Goal: Task Accomplishment & Management: Use online tool/utility

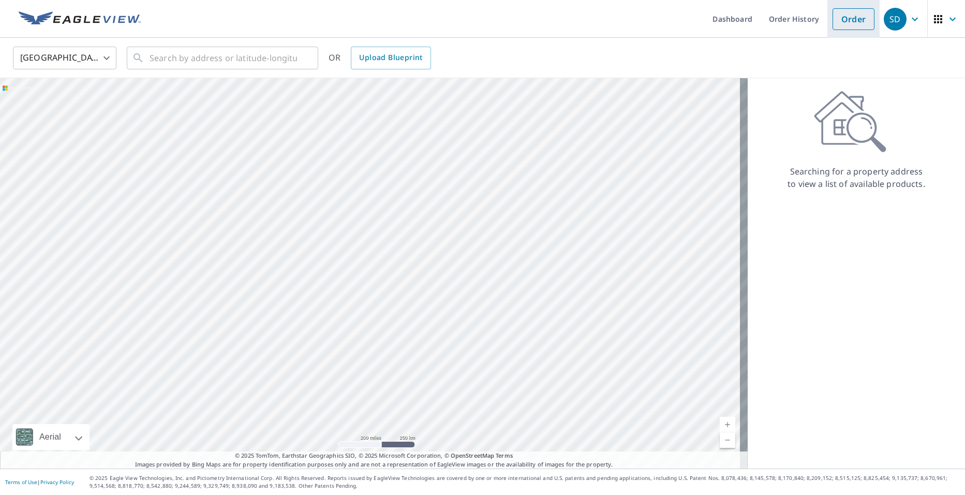
click at [854, 28] on link "Order" at bounding box center [854, 19] width 42 height 22
click at [844, 17] on link "Order" at bounding box center [854, 19] width 42 height 22
click at [909, 23] on icon "button" at bounding box center [915, 19] width 12 height 12
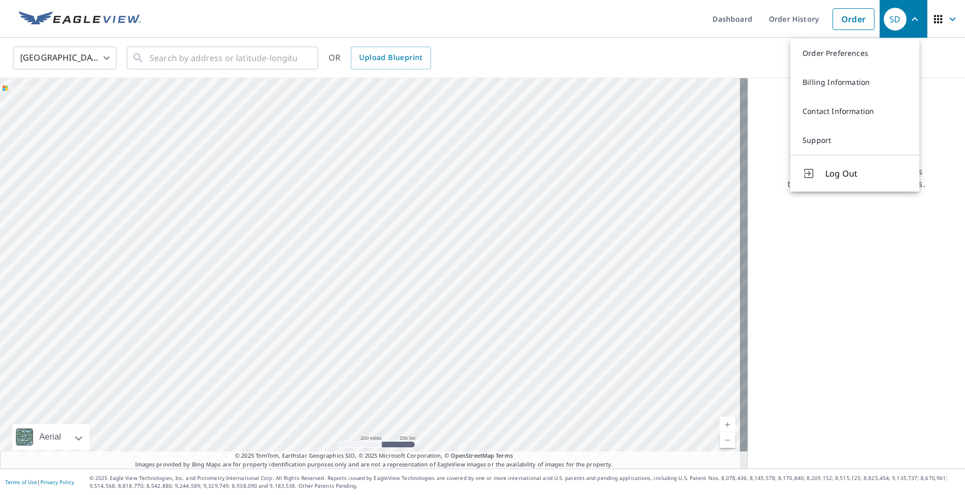
click at [759, 84] on div "Searching for a property address to view a list of available products." at bounding box center [856, 273] width 217 height 390
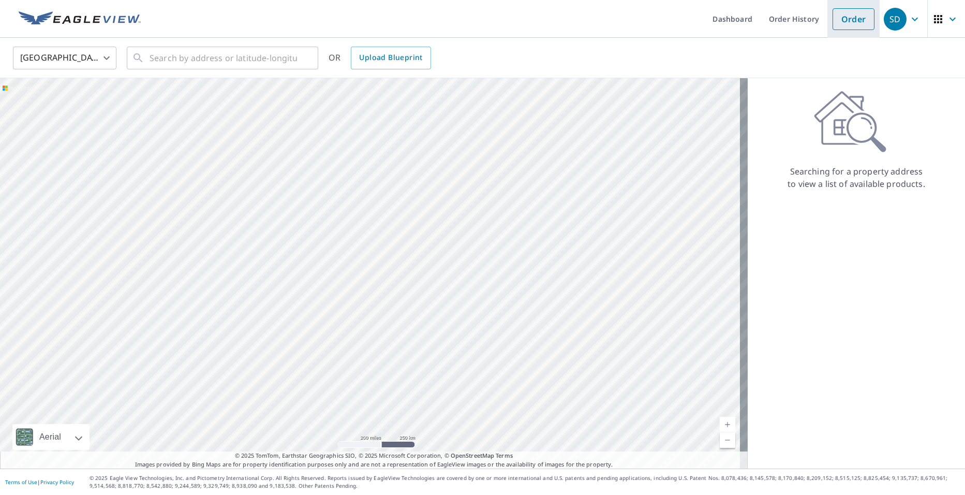
click at [833, 18] on link "Order" at bounding box center [854, 19] width 42 height 22
click at [781, 13] on link "Order History" at bounding box center [794, 19] width 67 height 38
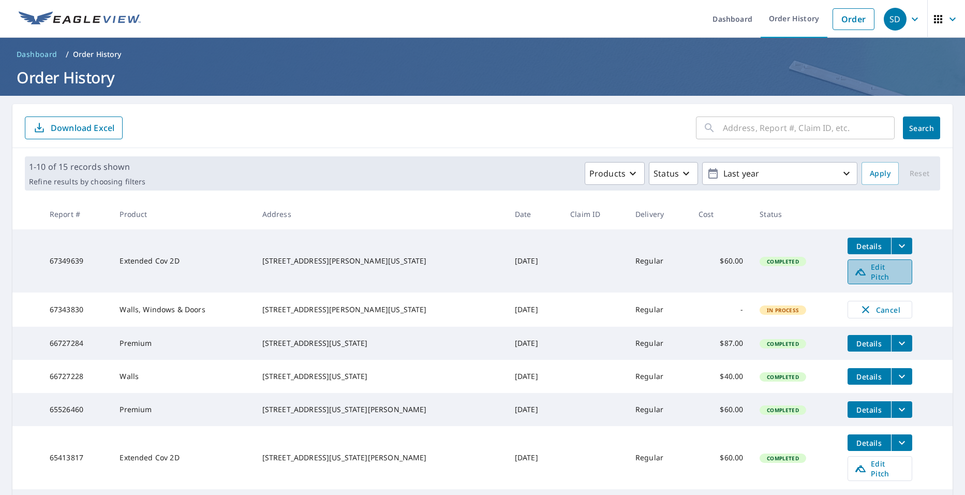
click at [868, 269] on span "Edit Pitch" at bounding box center [880, 272] width 51 height 20
click at [896, 244] on icon "filesDropdownBtn-67349639" at bounding box center [902, 246] width 12 height 12
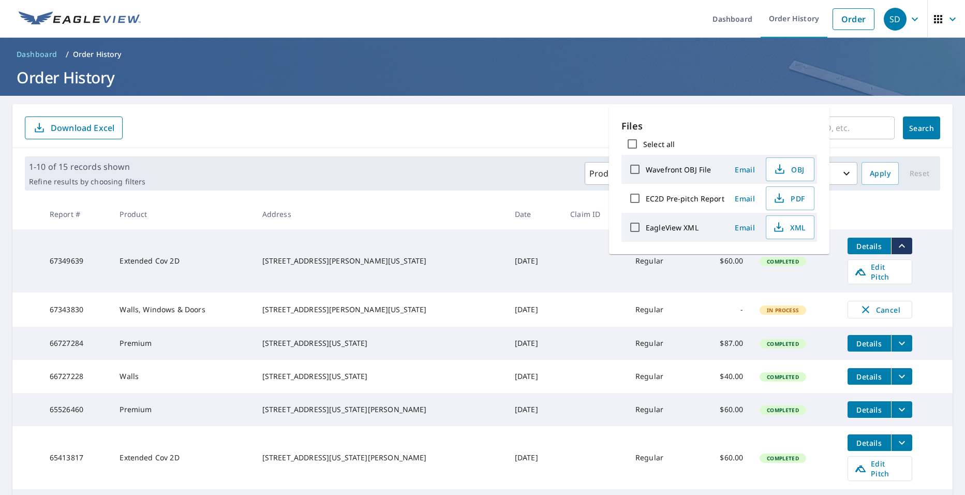
click at [861, 248] on span "Details" at bounding box center [869, 246] width 31 height 10
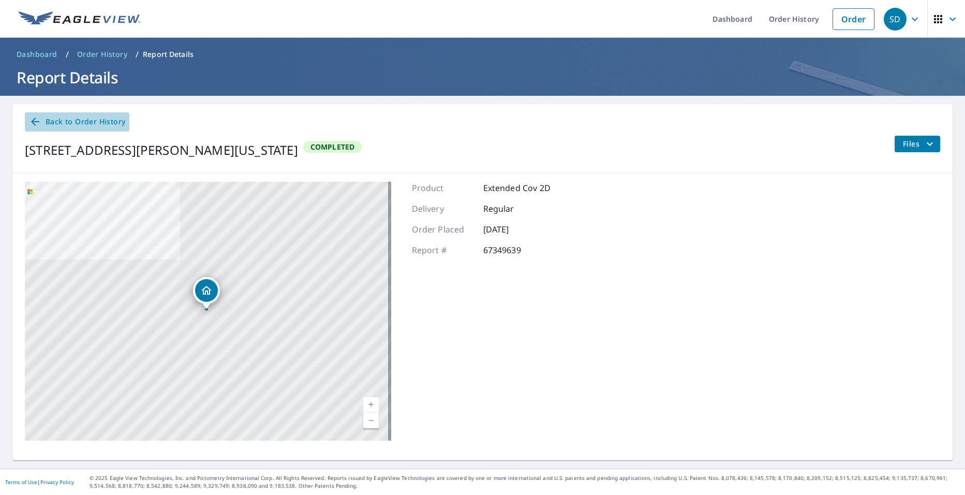
click at [38, 120] on icon at bounding box center [35, 121] width 12 height 12
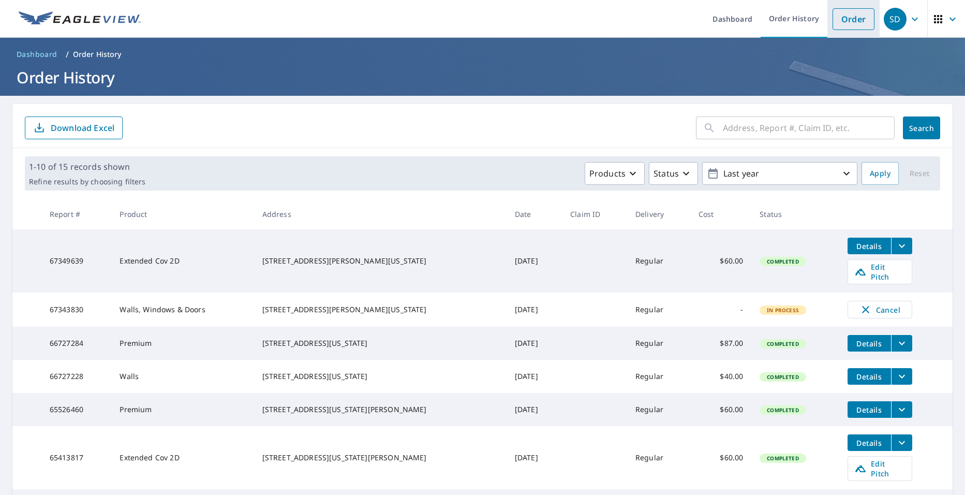
click at [828, 18] on li "Order" at bounding box center [854, 19] width 52 height 38
click at [840, 25] on link "Order" at bounding box center [854, 19] width 42 height 22
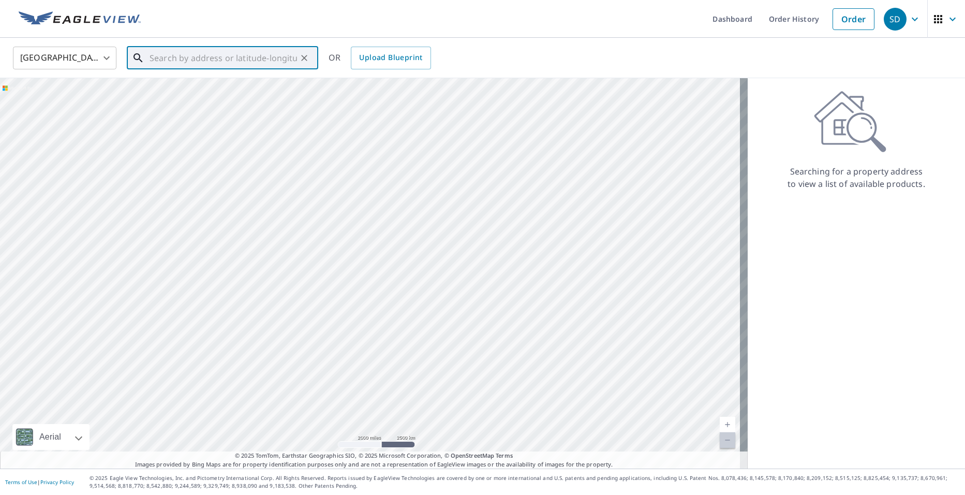
click at [238, 54] on input "text" at bounding box center [224, 57] width 148 height 29
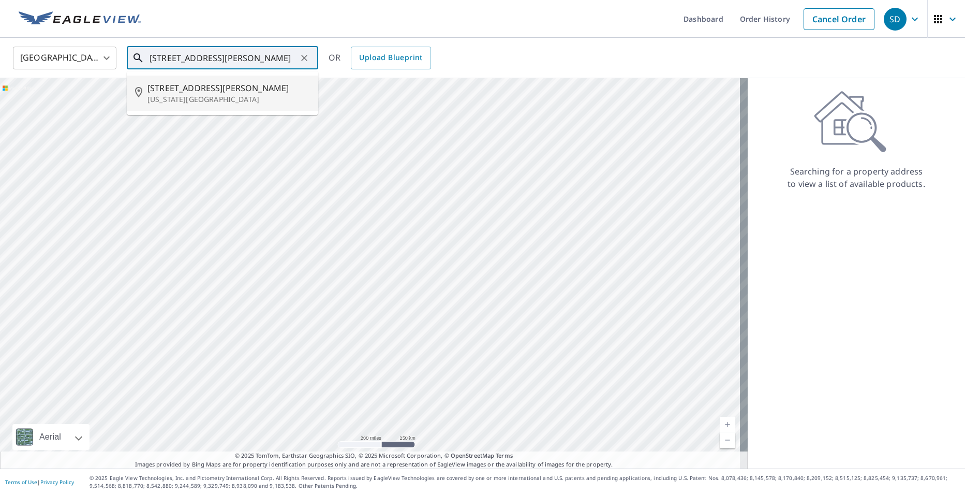
click at [230, 97] on p "[US_STATE][GEOGRAPHIC_DATA]" at bounding box center [229, 99] width 163 height 10
type input "613 W Lynn Shores Cir Virginia Beach, VA 23452"
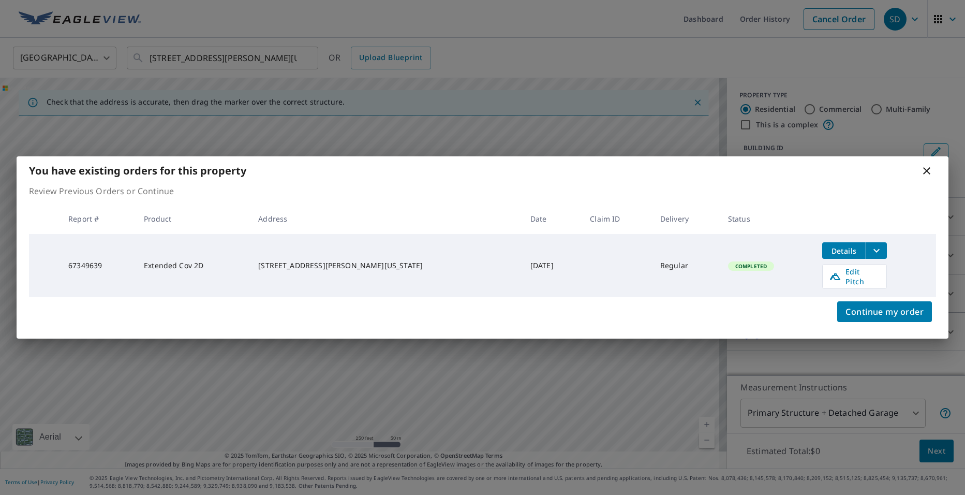
click at [652, 260] on td "Regular" at bounding box center [686, 265] width 68 height 63
click at [868, 312] on span "Continue my order" at bounding box center [885, 311] width 78 height 14
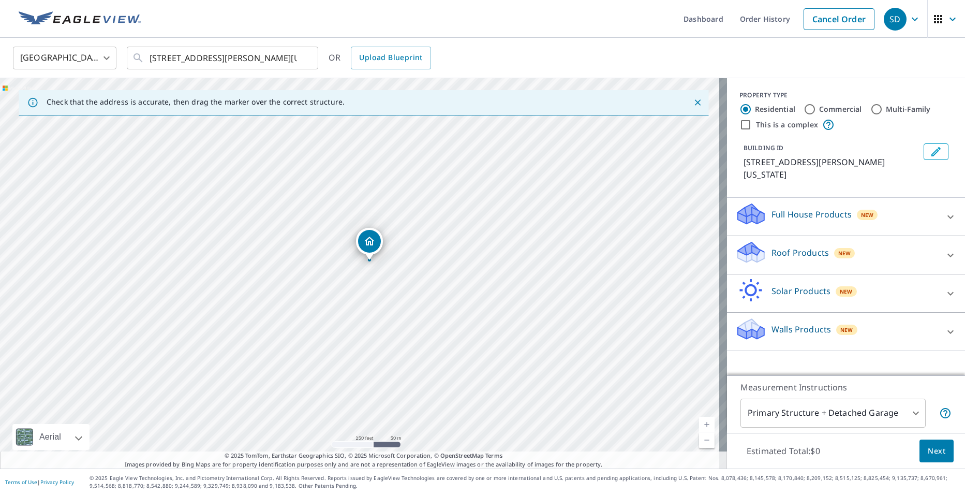
click at [945, 257] on icon at bounding box center [951, 255] width 12 height 12
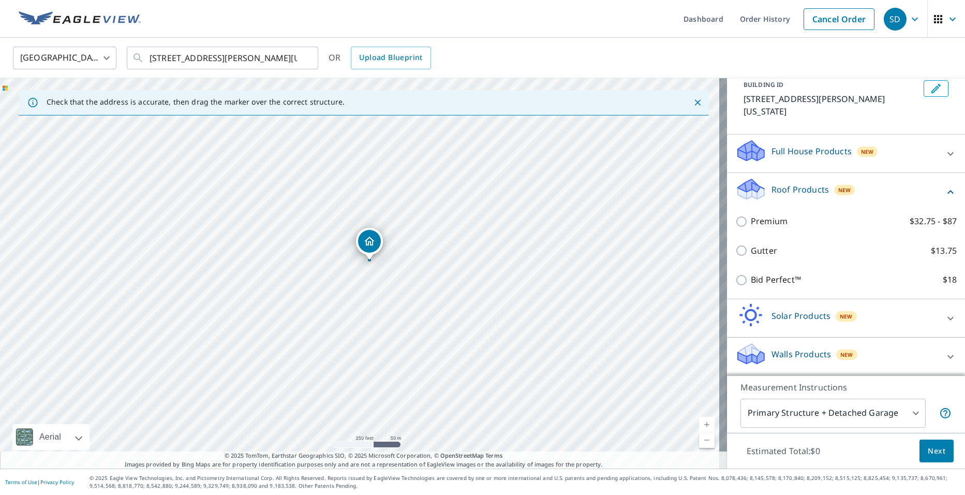
scroll to position [64, 0]
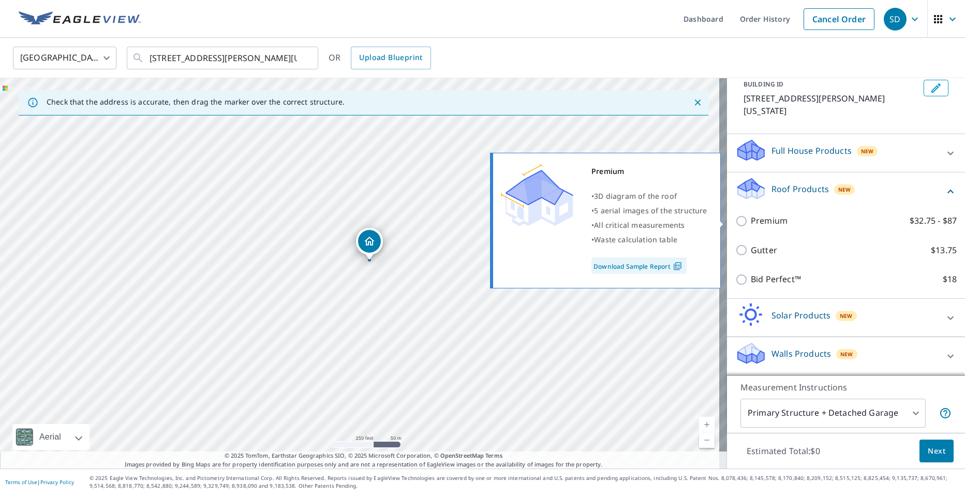
click at [752, 219] on p "Premium" at bounding box center [769, 220] width 37 height 13
click at [751, 219] on input "Premium $32.75 - $87" at bounding box center [744, 221] width 16 height 12
checkbox input "true"
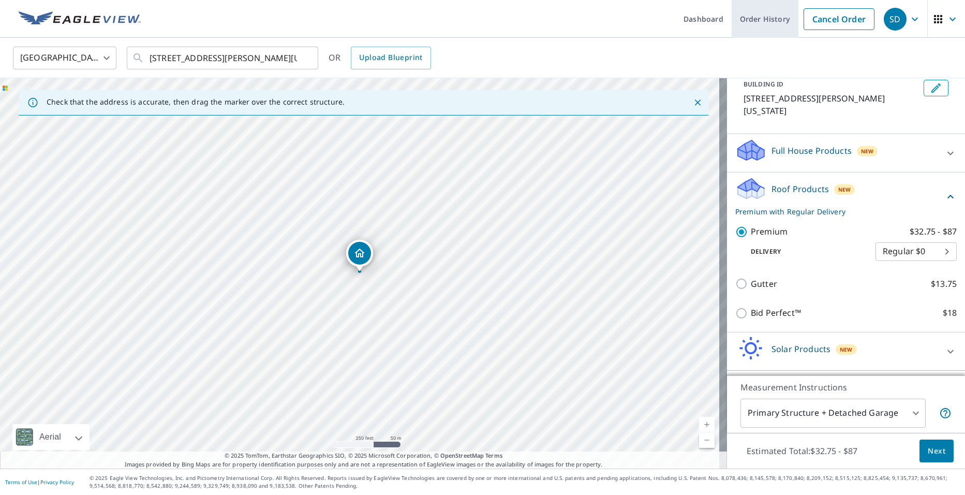
click at [756, 14] on link "Order History" at bounding box center [765, 19] width 67 height 38
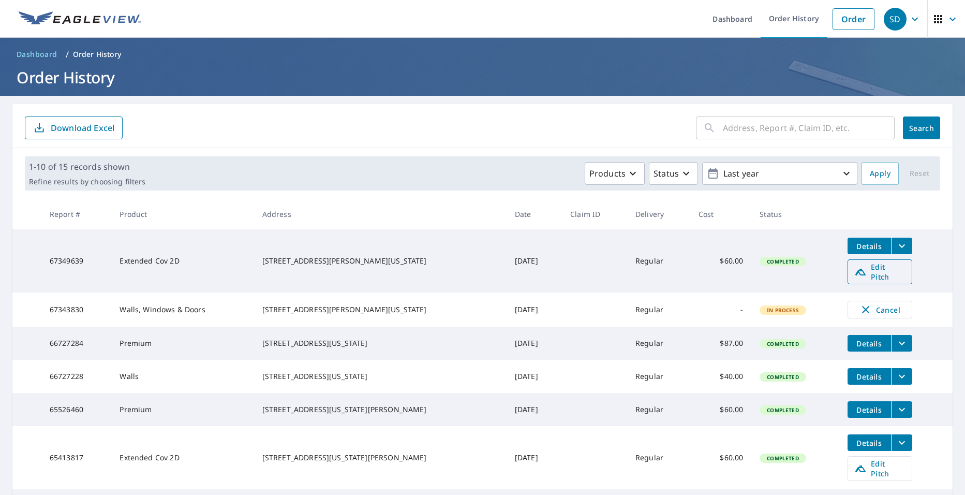
click at [855, 270] on span "Edit Pitch" at bounding box center [880, 272] width 51 height 20
click at [862, 268] on span "Edit Pitch" at bounding box center [880, 272] width 51 height 20
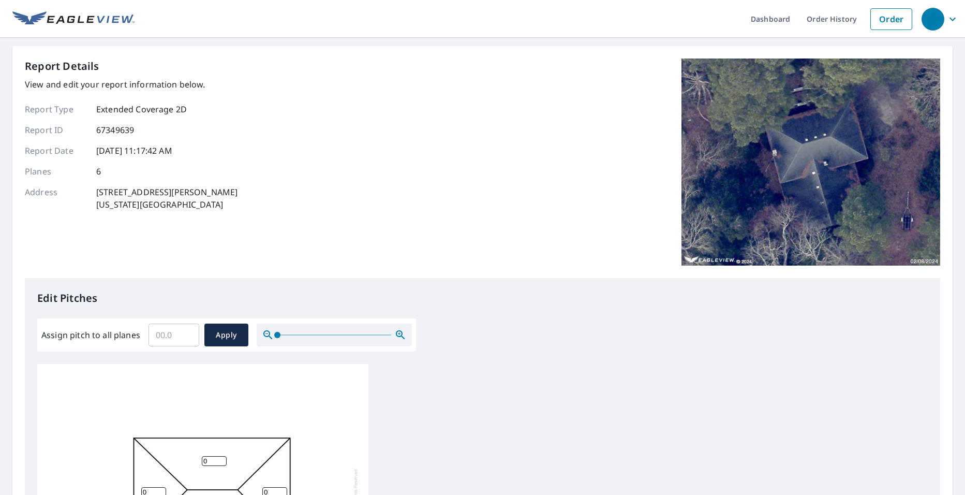
click at [401, 167] on div "Report Details View and edit your report information below. Report Type Extende…" at bounding box center [483, 167] width 916 height 219
click at [947, 18] on icon "button" at bounding box center [953, 19] width 12 height 12
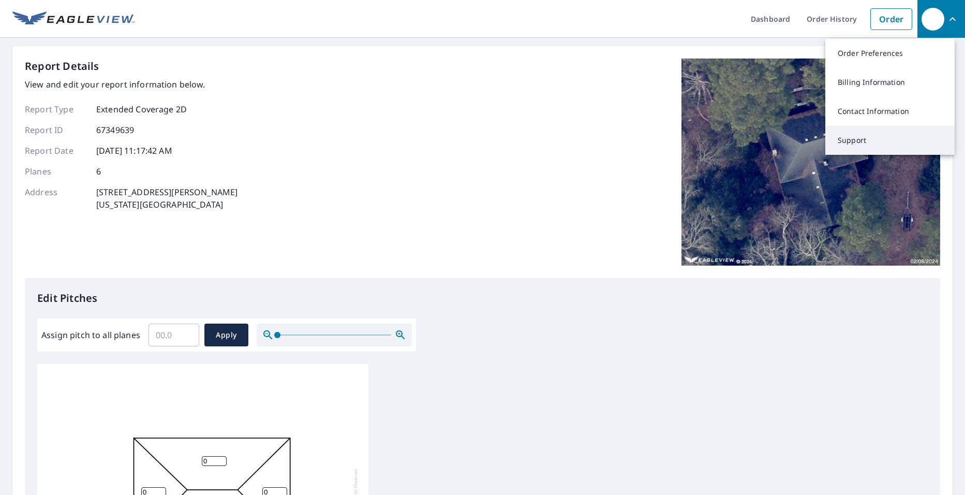
click at [871, 141] on link "Support" at bounding box center [890, 140] width 129 height 29
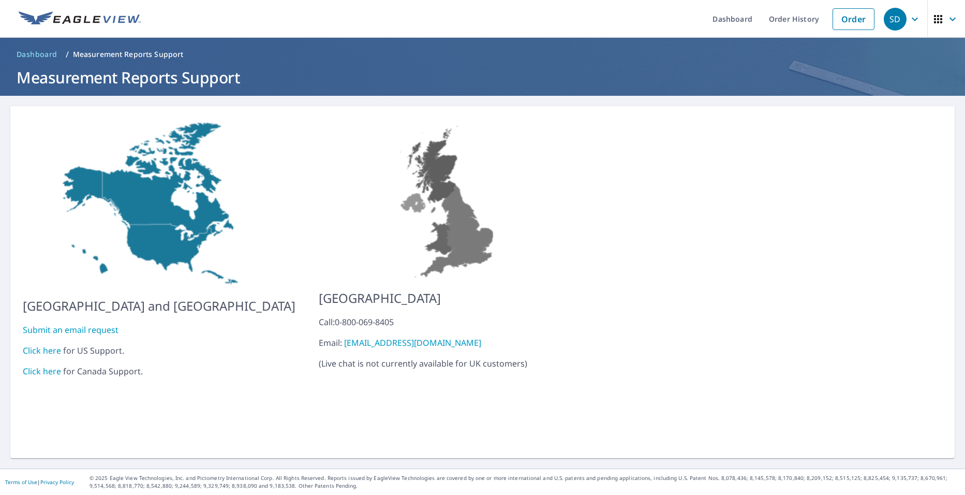
click at [45, 345] on link "Click here" at bounding box center [42, 350] width 38 height 11
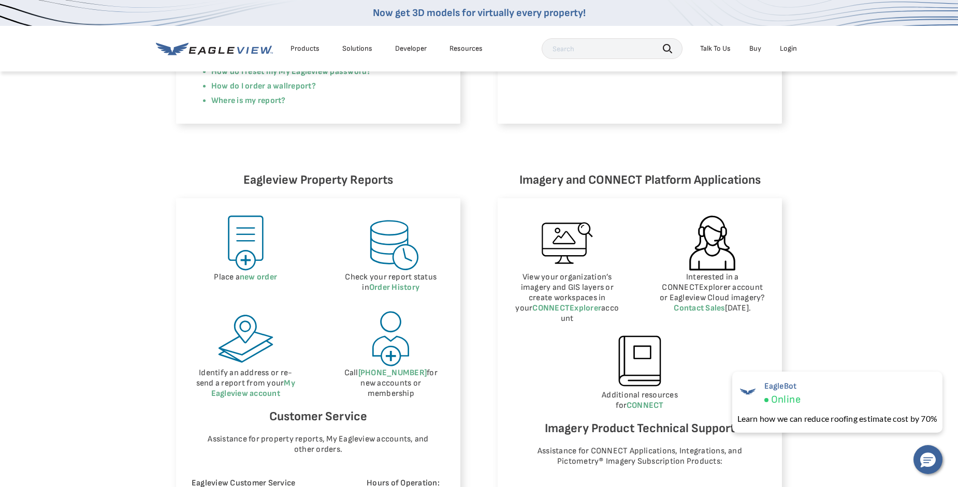
scroll to position [259, 0]
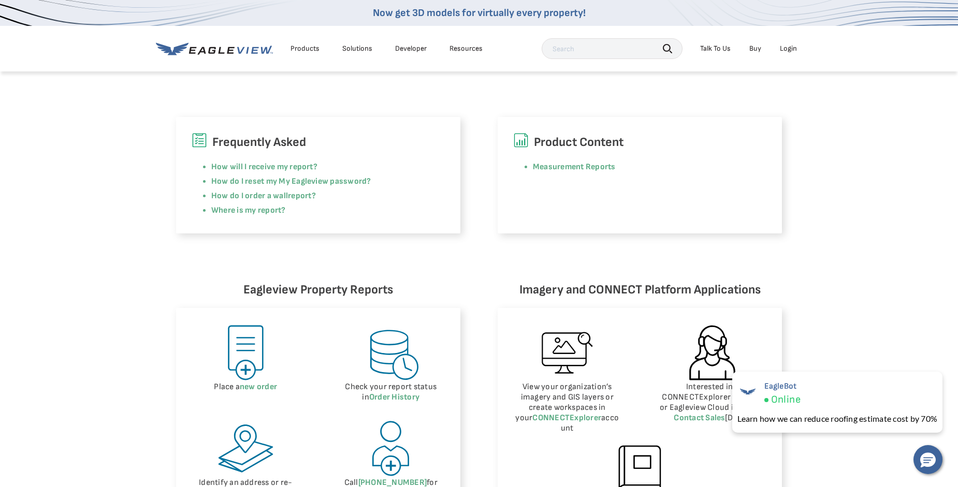
click at [441, 253] on div "Eagleview Property Reports Place a new order Check your report status in Order …" at bounding box center [479, 485] width 958 height 505
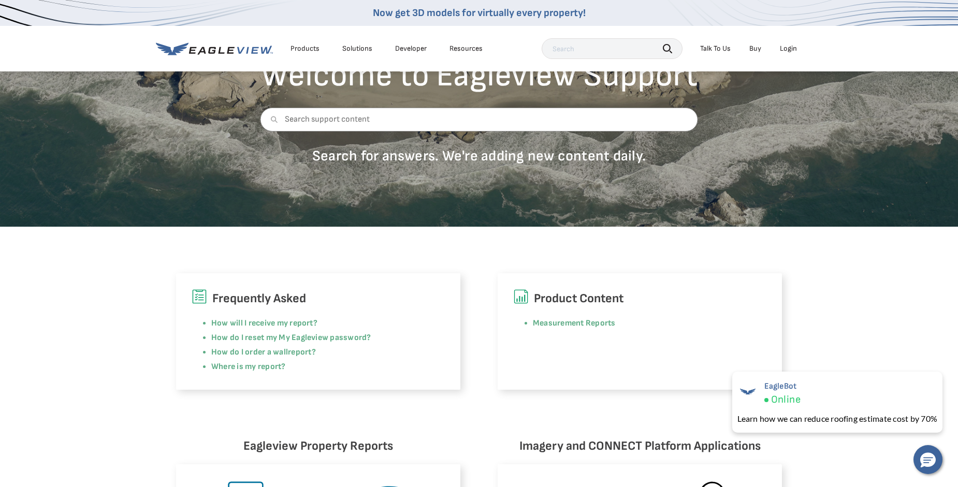
scroll to position [52, 0]
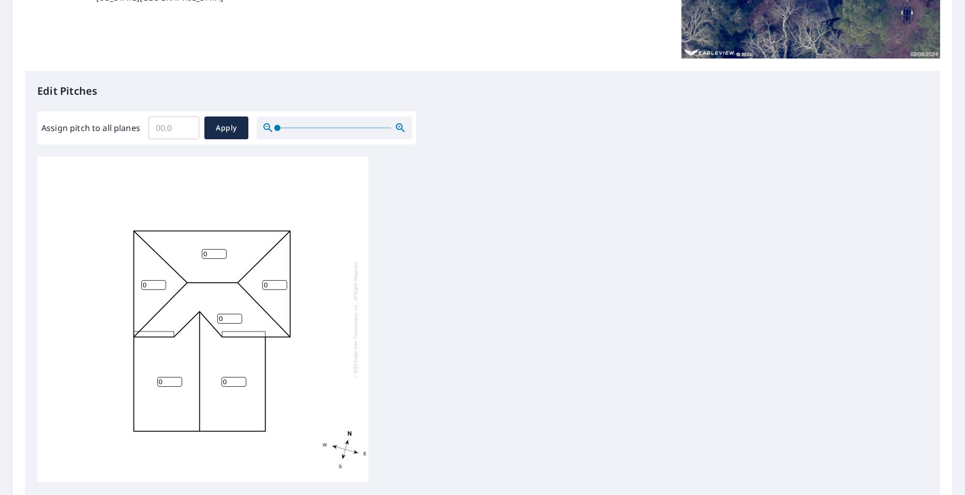
click at [170, 132] on input "Assign pitch to all planes" at bounding box center [174, 127] width 51 height 29
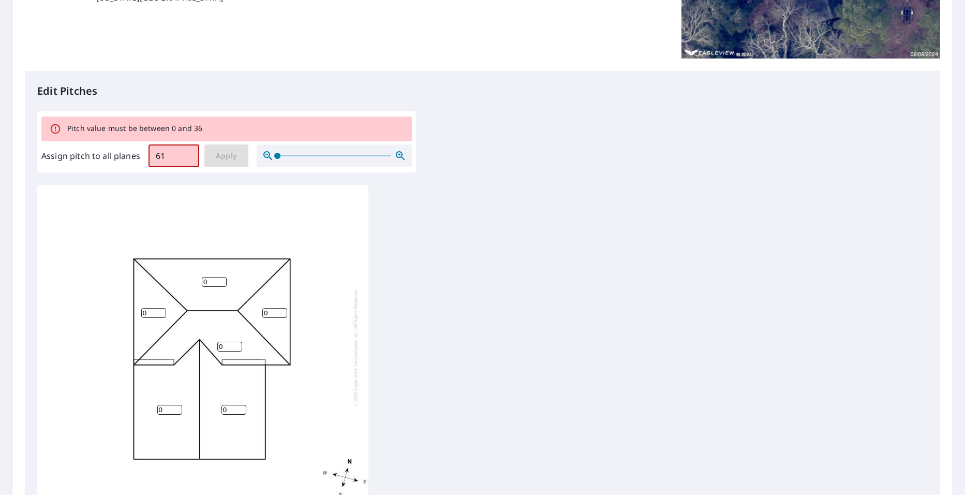
type input "6"
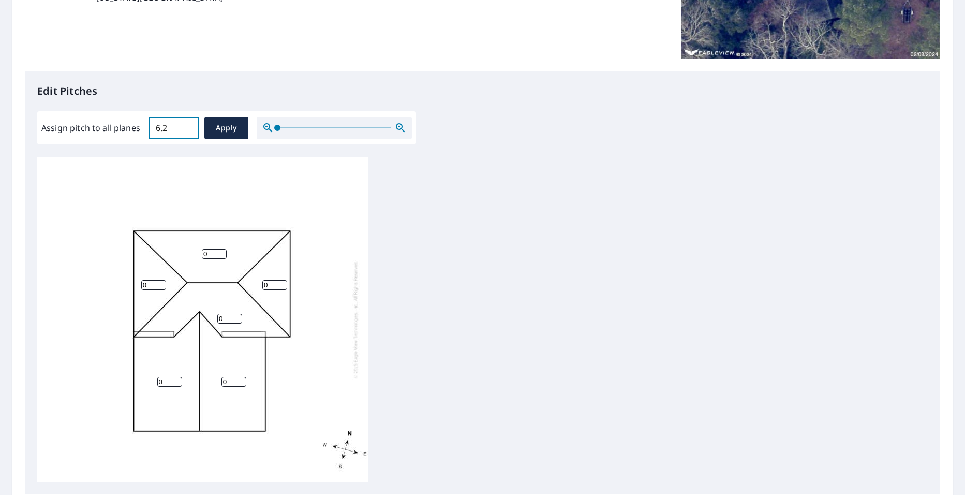
click at [187, 126] on input "6.2" at bounding box center [174, 127] width 51 height 29
click at [187, 126] on input "6.3" at bounding box center [174, 127] width 51 height 29
click at [187, 124] on input "6.4" at bounding box center [174, 127] width 51 height 29
drag, startPoint x: 176, startPoint y: 130, endPoint x: 134, endPoint y: 125, distance: 42.2
click at [134, 125] on div "Assign pitch to all planes 6.4 ​ Apply" at bounding box center [226, 127] width 371 height 23
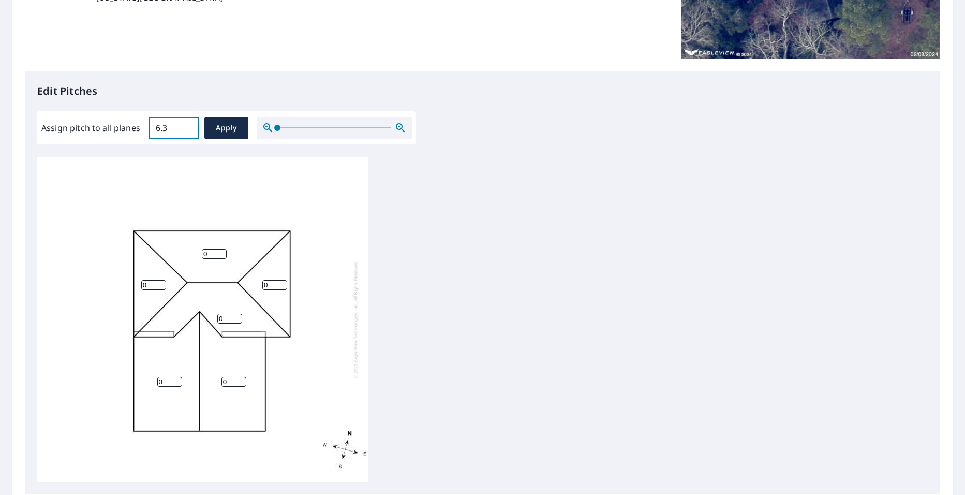
click at [184, 133] on input "6.3" at bounding box center [174, 127] width 51 height 29
click at [171, 133] on input "6.3" at bounding box center [174, 127] width 51 height 29
type input "6"
click at [188, 126] on input "0.1" at bounding box center [174, 127] width 51 height 29
click at [188, 126] on input "0.2" at bounding box center [174, 127] width 51 height 29
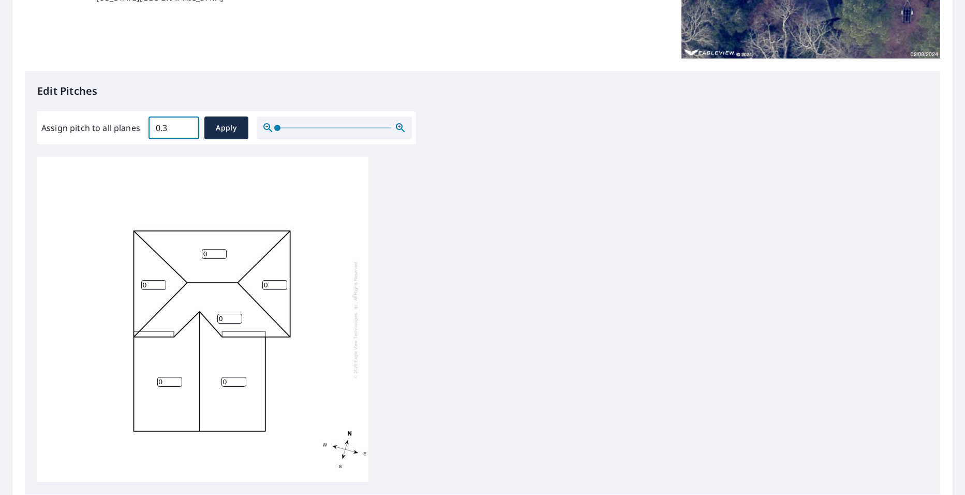
click at [187, 126] on input "0.3" at bounding box center [174, 127] width 51 height 29
click at [187, 126] on input "0.4" at bounding box center [174, 127] width 51 height 29
click at [187, 126] on input "0.5" at bounding box center [174, 127] width 51 height 29
click at [187, 126] on input "0.6" at bounding box center [174, 127] width 51 height 29
click at [187, 126] on input "0.7" at bounding box center [174, 127] width 51 height 29
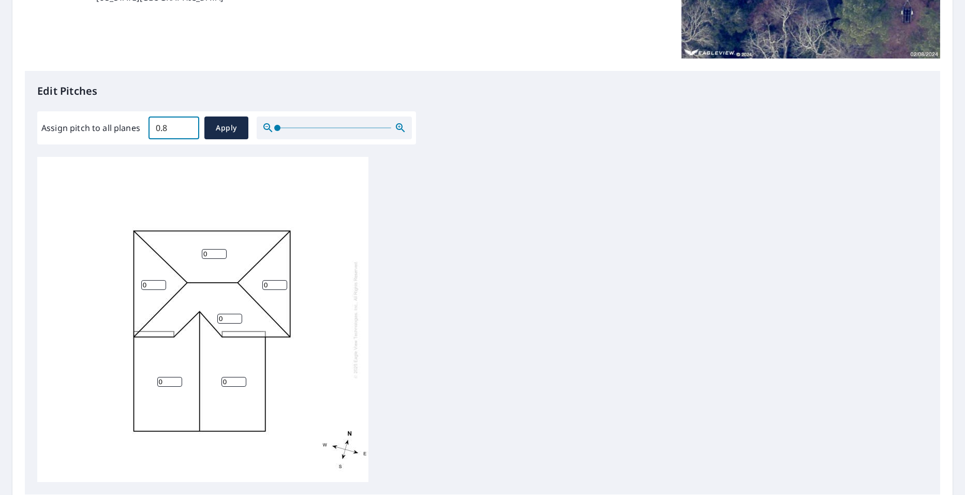
click at [187, 126] on input "0.8" at bounding box center [174, 127] width 51 height 29
click at [187, 126] on input "0.9" at bounding box center [174, 127] width 51 height 29
click at [187, 126] on input "1" at bounding box center [174, 127] width 51 height 29
click at [187, 126] on input "1.1" at bounding box center [174, 127] width 51 height 29
click at [187, 126] on input "1.2" at bounding box center [174, 127] width 51 height 29
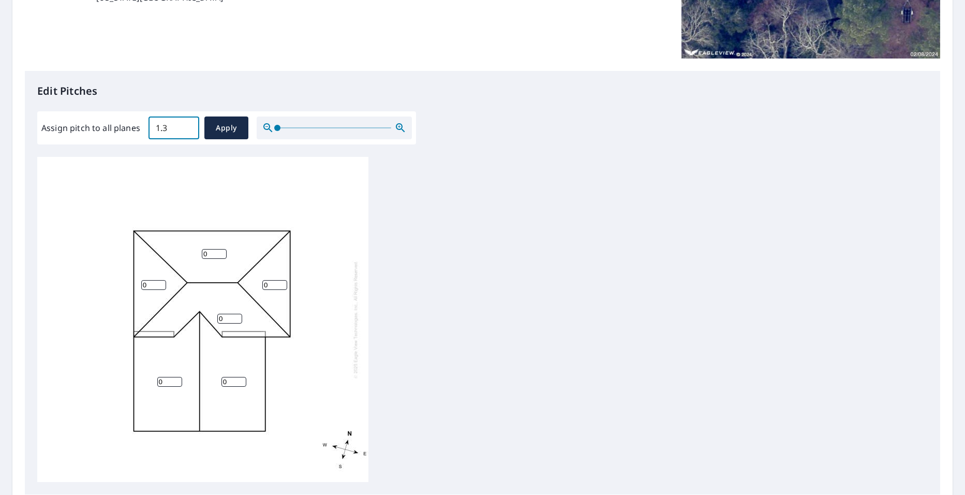
click at [187, 126] on input "1.3" at bounding box center [174, 127] width 51 height 29
click at [187, 126] on input "1.4" at bounding box center [174, 127] width 51 height 29
click at [187, 126] on input "1.5" at bounding box center [174, 127] width 51 height 29
click at [187, 126] on input "1.6" at bounding box center [174, 127] width 51 height 29
click at [187, 126] on input "1.7" at bounding box center [174, 127] width 51 height 29
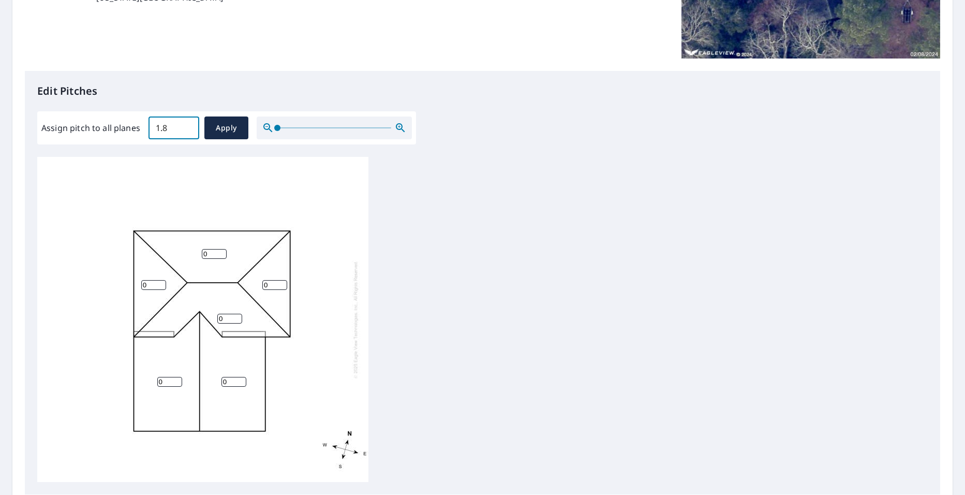
click at [187, 126] on input "1.8" at bounding box center [174, 127] width 51 height 29
click at [187, 126] on input "4.8" at bounding box center [174, 127] width 51 height 29
click at [187, 126] on input "5.5" at bounding box center [174, 127] width 51 height 29
click at [187, 126] on input "5.6" at bounding box center [174, 127] width 51 height 29
click at [187, 126] on input "5.7" at bounding box center [174, 127] width 51 height 29
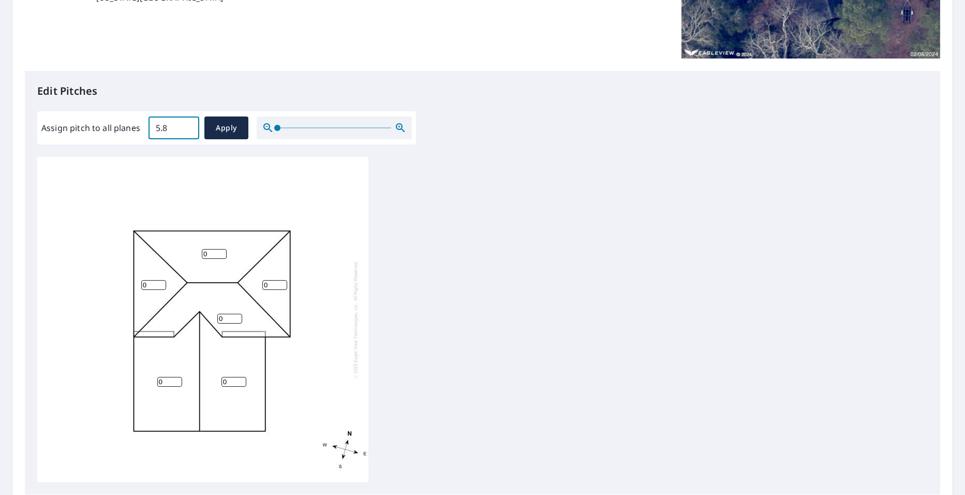
click at [187, 126] on input "5.8" at bounding box center [174, 127] width 51 height 29
click at [187, 126] on input "5.9" at bounding box center [174, 127] width 51 height 29
click at [187, 126] on input "6" at bounding box center [174, 127] width 51 height 29
click at [187, 126] on input "6.1" at bounding box center [174, 127] width 51 height 29
click at [187, 126] on input "6.2" at bounding box center [174, 127] width 51 height 29
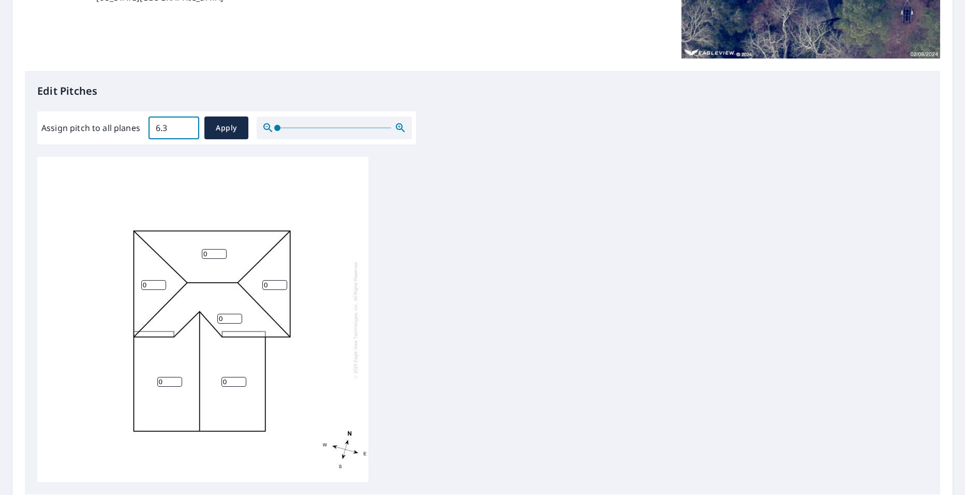
click at [187, 126] on input "6.3" at bounding box center [174, 127] width 51 height 29
click at [187, 126] on input "6.4" at bounding box center [174, 127] width 51 height 29
click at [187, 126] on input "6.5" at bounding box center [174, 127] width 51 height 29
click at [187, 126] on input "6.6" at bounding box center [174, 127] width 51 height 29
click at [187, 126] on input "6.7" at bounding box center [174, 127] width 51 height 29
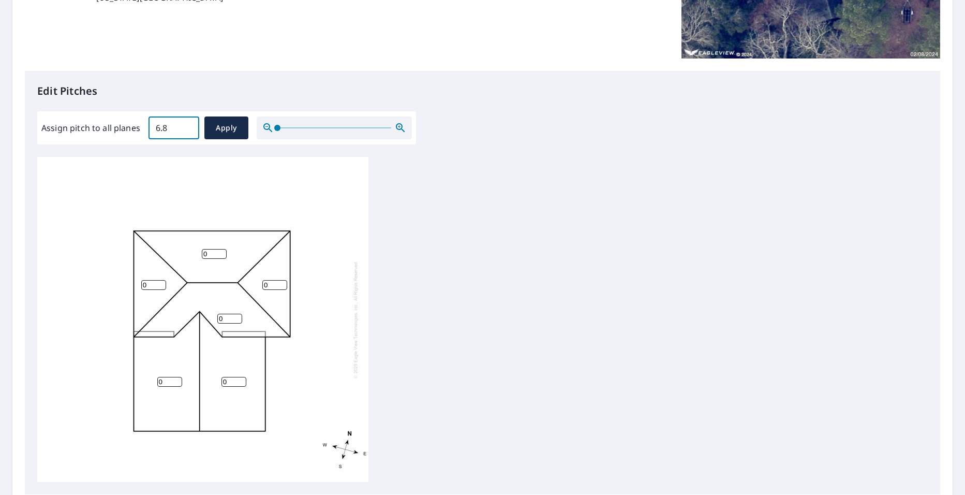
click at [187, 126] on input "6.8" at bounding box center [174, 127] width 51 height 29
click at [187, 126] on input "6.9" at bounding box center [174, 127] width 51 height 29
type input "6"
type input "1"
click at [187, 125] on input "0.1" at bounding box center [174, 127] width 51 height 29
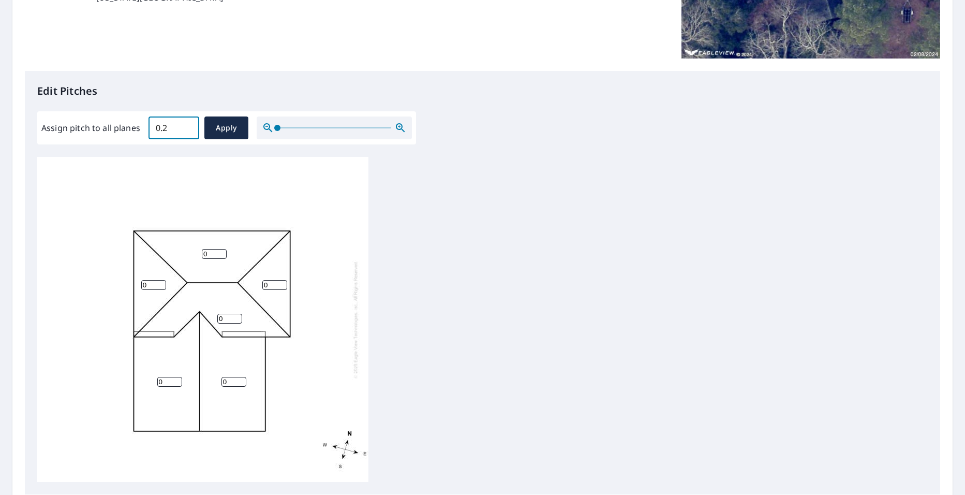
click at [187, 125] on input "0.2" at bounding box center [174, 127] width 51 height 29
click at [187, 125] on input "0.3" at bounding box center [174, 127] width 51 height 29
click at [187, 125] on input "0.4" at bounding box center [174, 127] width 51 height 29
click at [187, 125] on input "0.5" at bounding box center [174, 127] width 51 height 29
click at [187, 125] on input "0.6" at bounding box center [174, 127] width 51 height 29
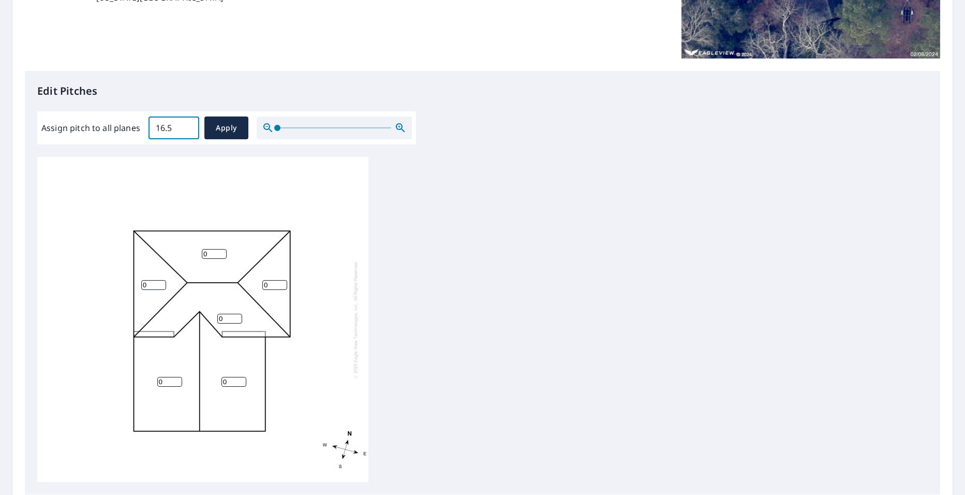
click at [187, 125] on input "16.5" at bounding box center [174, 127] width 51 height 29
type input "0"
click at [185, 130] on input "0" at bounding box center [174, 127] width 51 height 29
